Goal: Task Accomplishment & Management: Manage account settings

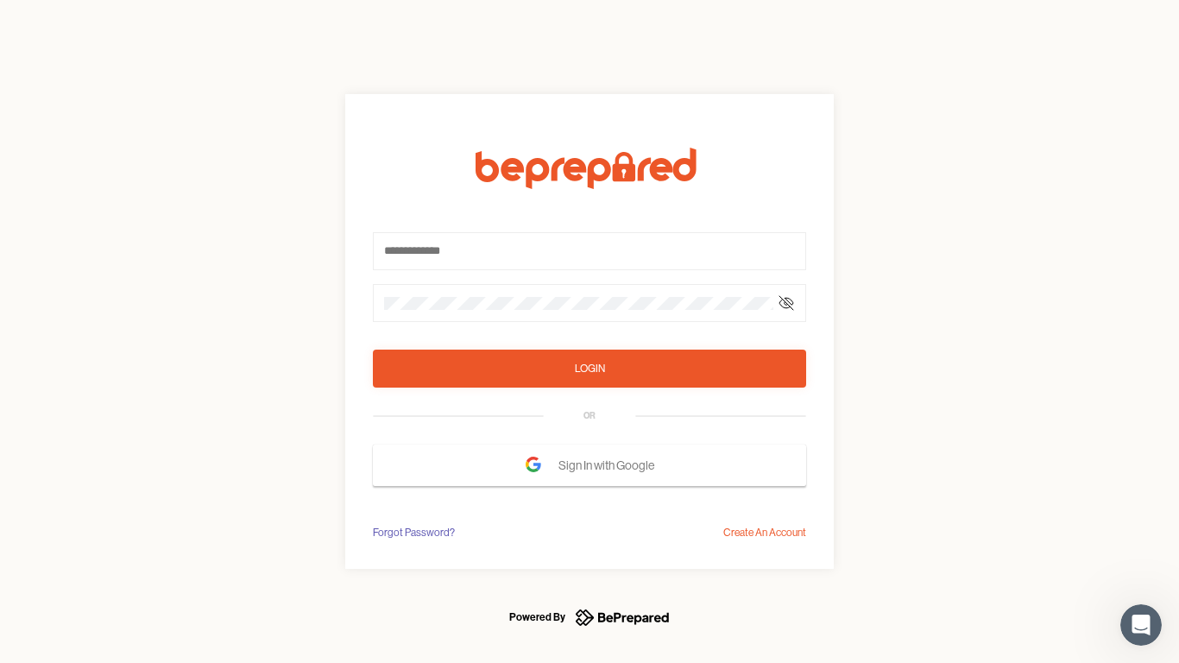
click at [590, 331] on form "Login OR Sign In with Google" at bounding box center [589, 317] width 433 height 338
click at [786, 303] on icon at bounding box center [786, 303] width 14 height 14
click at [590, 369] on div "Login" at bounding box center [590, 368] width 30 height 17
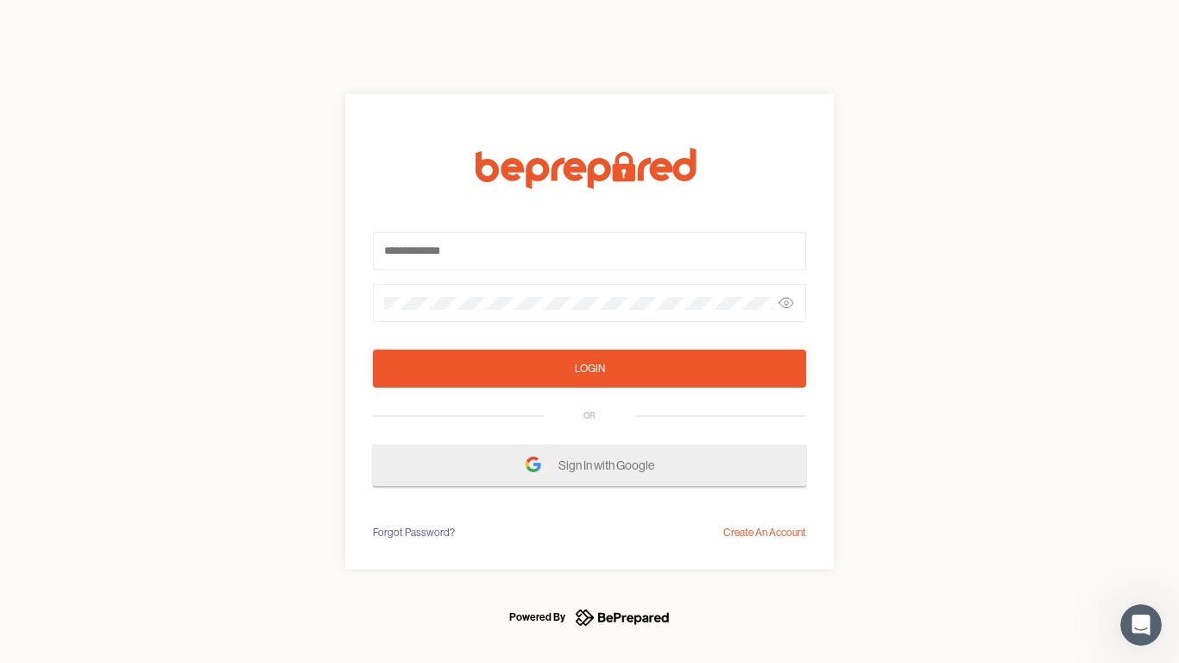
click at [590, 465] on span "Sign In with Google" at bounding box center [610, 465] width 104 height 31
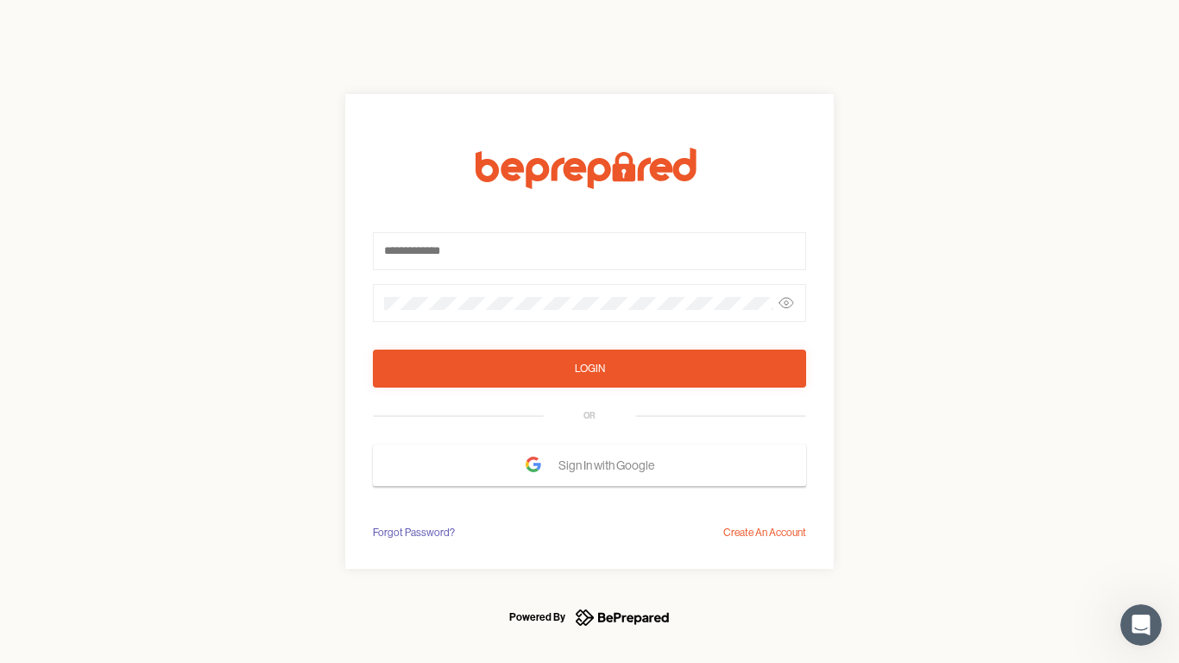
click at [413, 533] on div "Forgot Password?" at bounding box center [414, 532] width 82 height 17
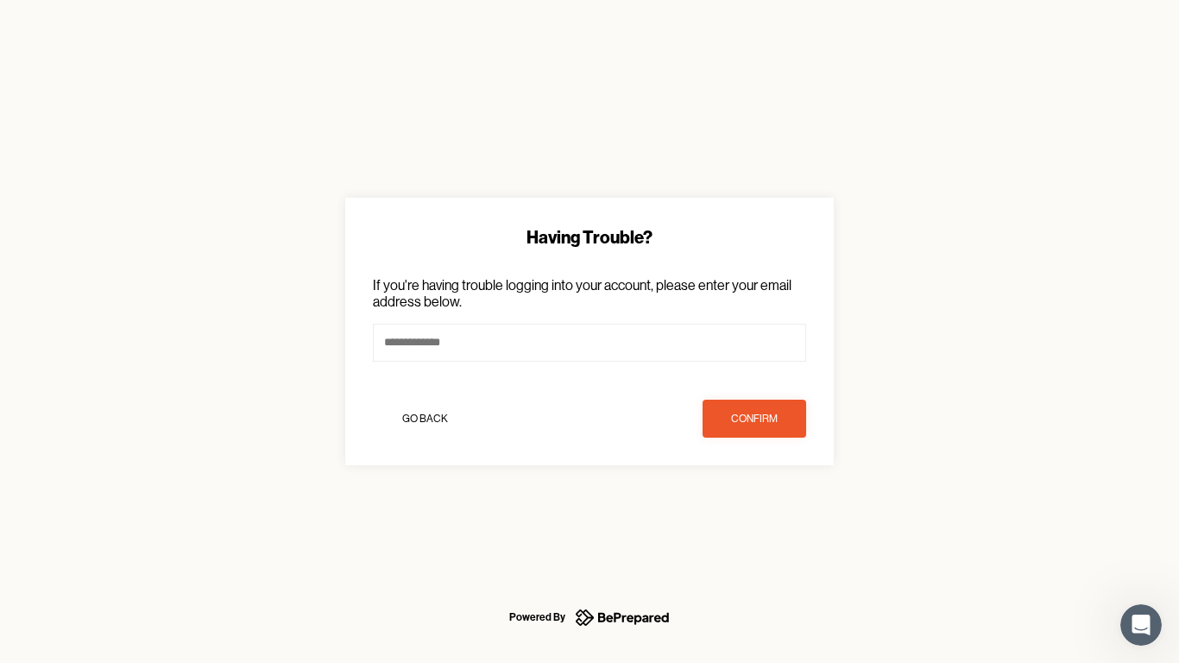
click at [765, 533] on div "Having Trouble? If you're having trouble logging into your account, please ente…" at bounding box center [589, 331] width 1179 height 663
click at [1141, 624] on icon "Open Intercom Messenger" at bounding box center [1141, 625] width 28 height 28
